Goal: Transaction & Acquisition: Book appointment/travel/reservation

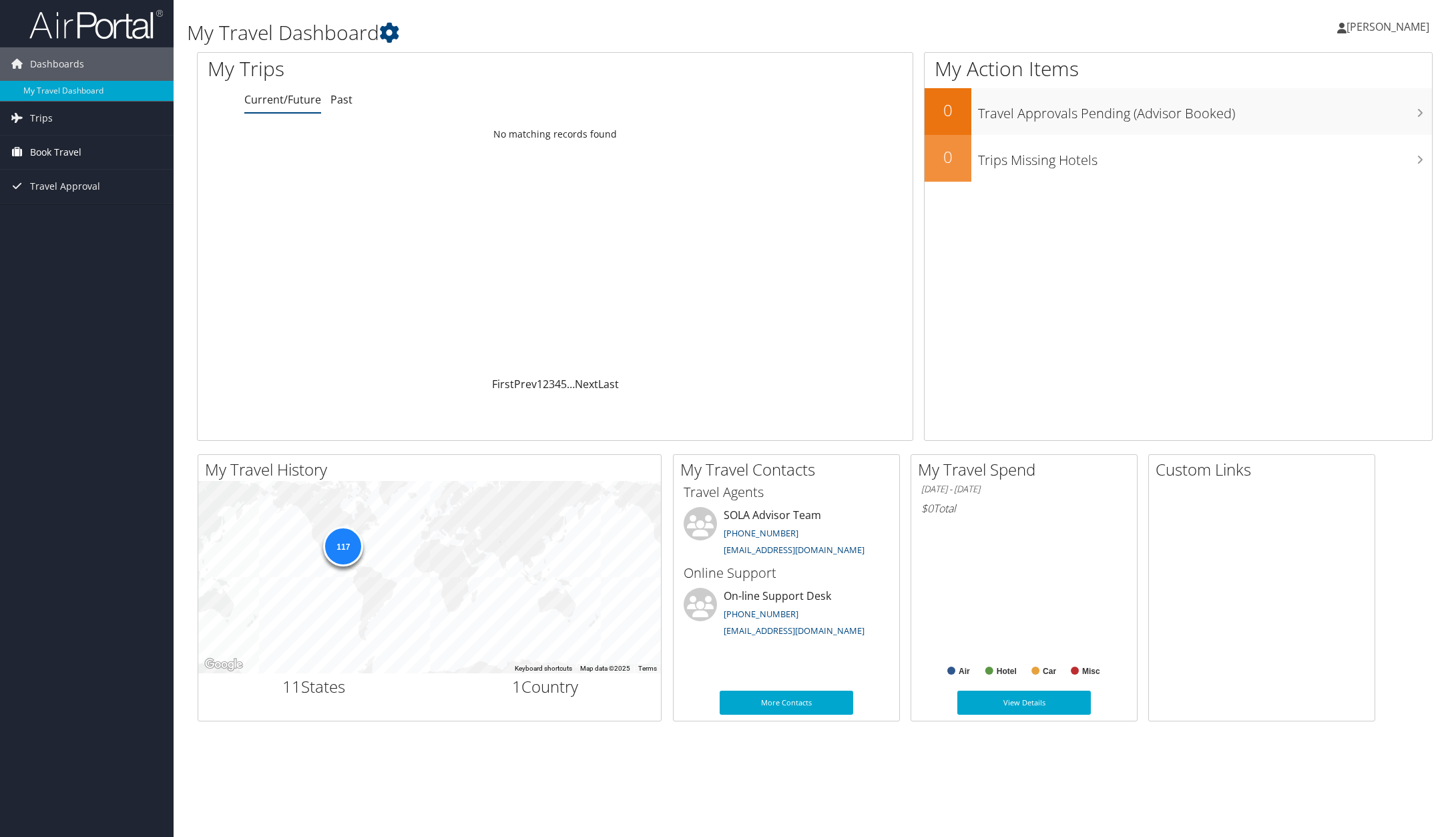
click at [61, 149] on span "Book Travel" at bounding box center [56, 152] width 51 height 33
click at [77, 193] on link "Book/Manage Online Trips" at bounding box center [87, 199] width 173 height 20
